Goal: Transaction & Acquisition: Download file/media

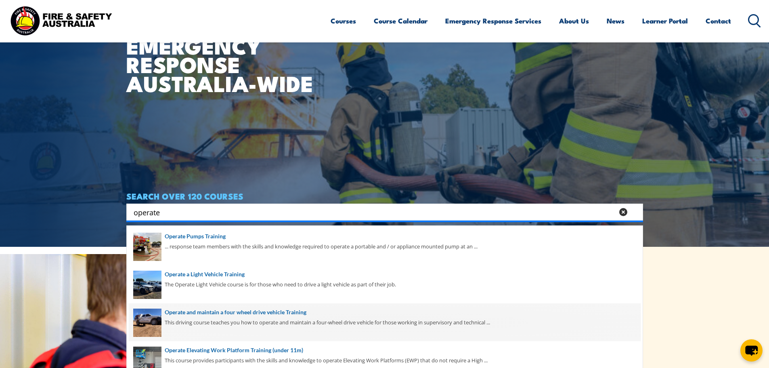
type input "operate"
click at [306, 318] on span at bounding box center [385, 322] width 512 height 38
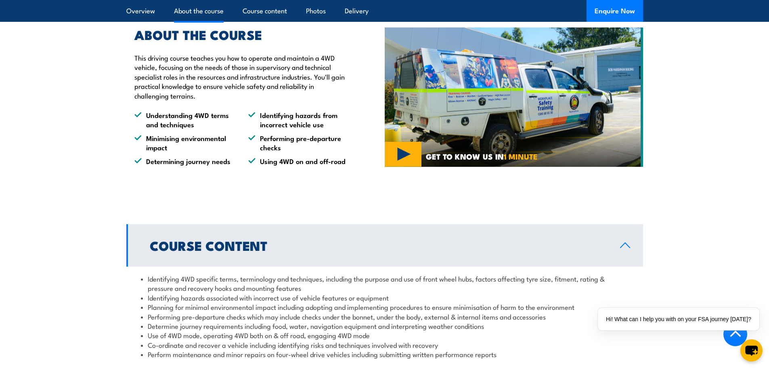
scroll to position [363, 0]
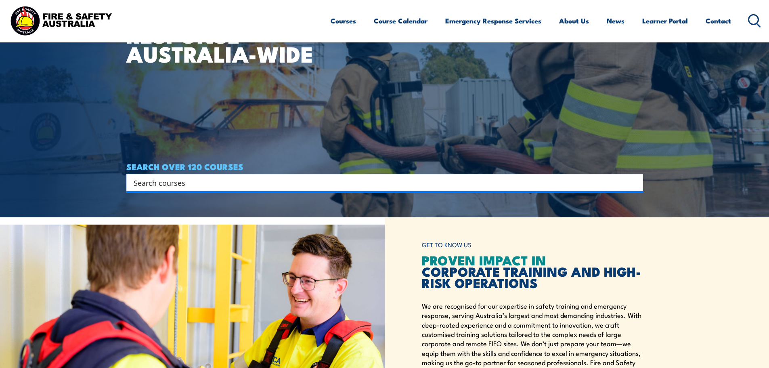
scroll to position [161, 0]
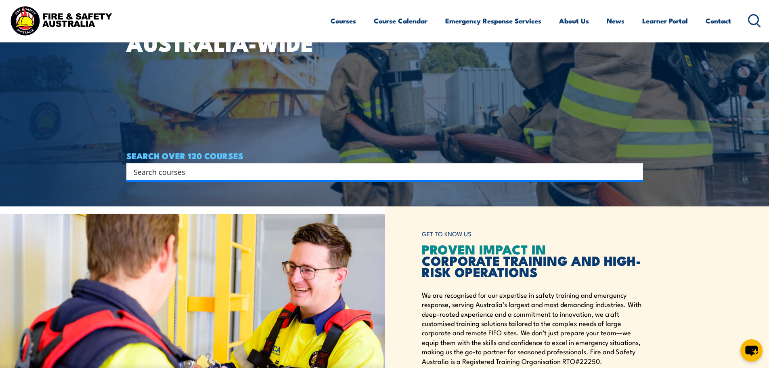
click at [353, 172] on input "Search input" at bounding box center [380, 171] width 492 height 12
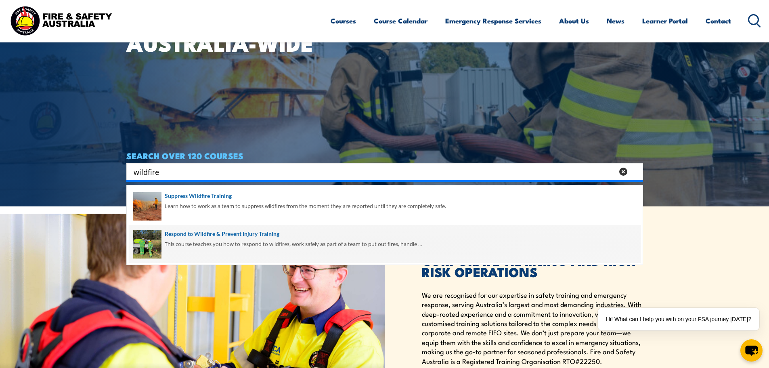
type input "wildfire"
click at [285, 239] on span at bounding box center [385, 244] width 512 height 38
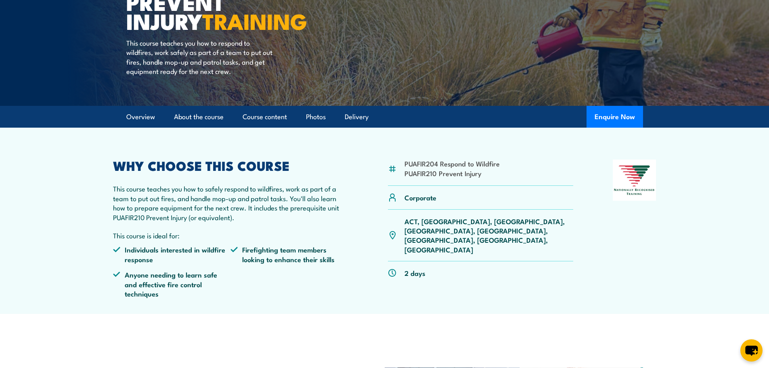
scroll to position [121, 0]
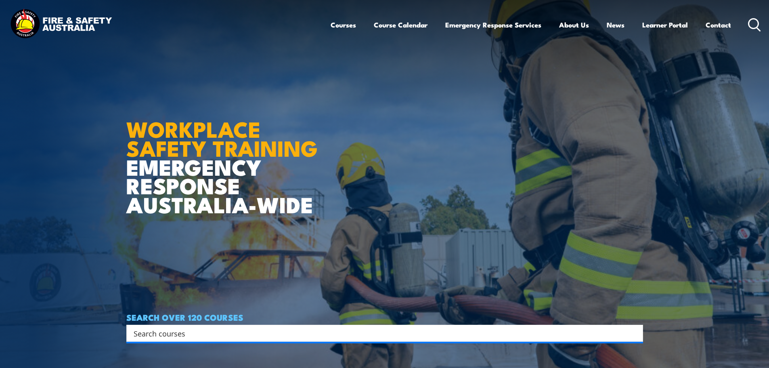
click at [353, 332] on input "Search input" at bounding box center [380, 333] width 492 height 12
type input "a"
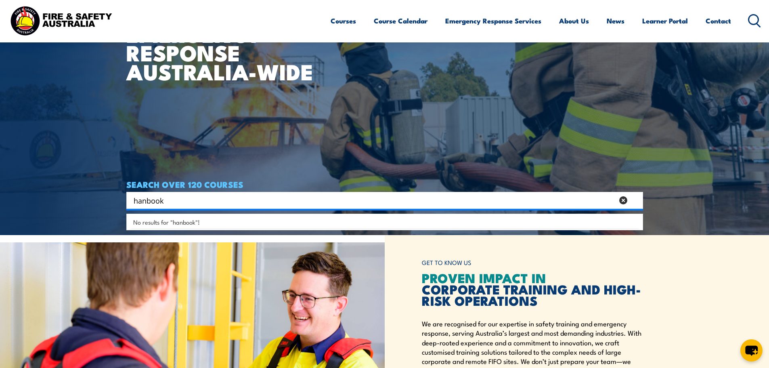
scroll to position [161, 0]
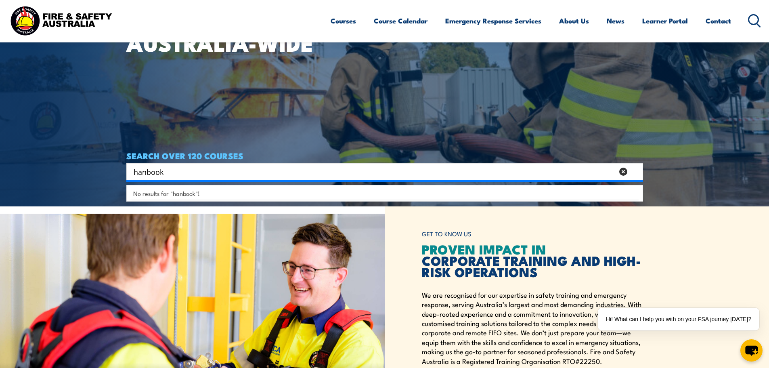
click at [147, 171] on input "hanbook" at bounding box center [374, 171] width 480 height 12
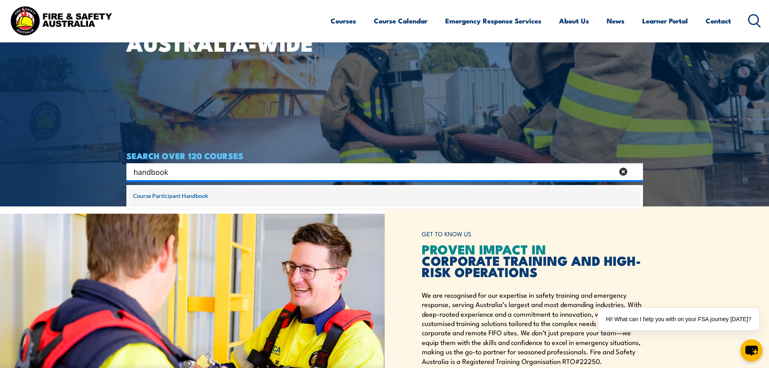
type input "handbook"
click at [184, 200] on span at bounding box center [385, 197] width 512 height 20
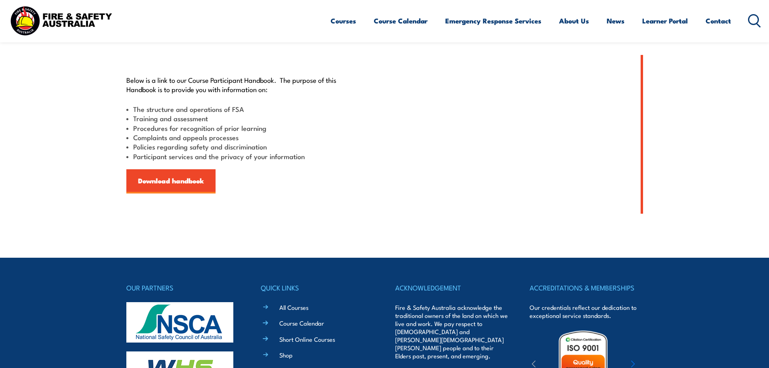
scroll to position [282, 0]
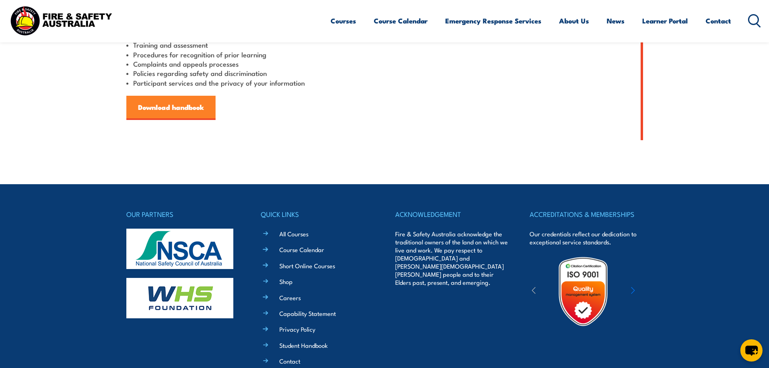
click at [180, 112] on link "Download handbook" at bounding box center [170, 108] width 89 height 24
